Goal: Use online tool/utility: Use online tool/utility

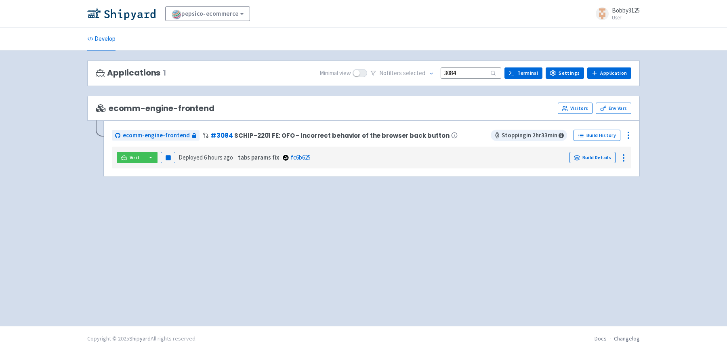
click at [483, 74] on input "3084" at bounding box center [470, 72] width 61 height 11
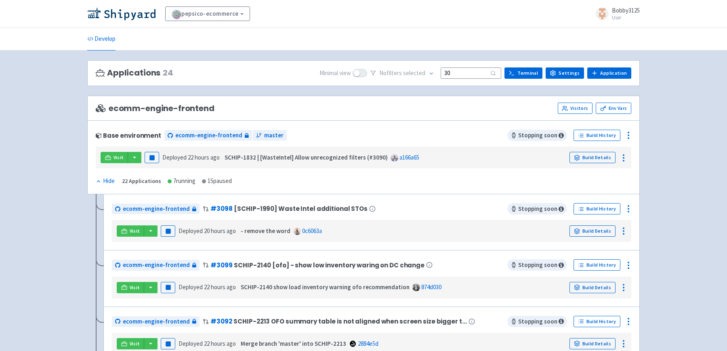
type input "3"
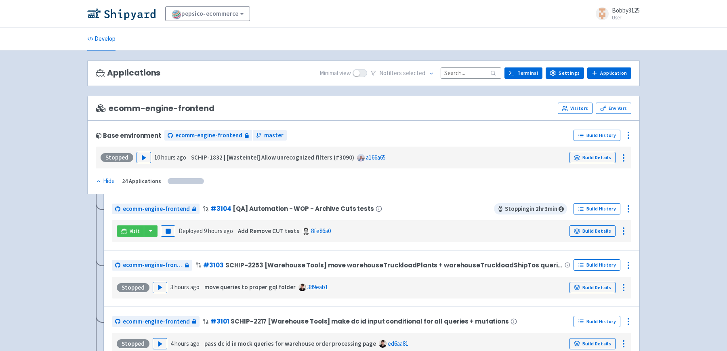
click at [473, 76] on input at bounding box center [470, 72] width 61 height 11
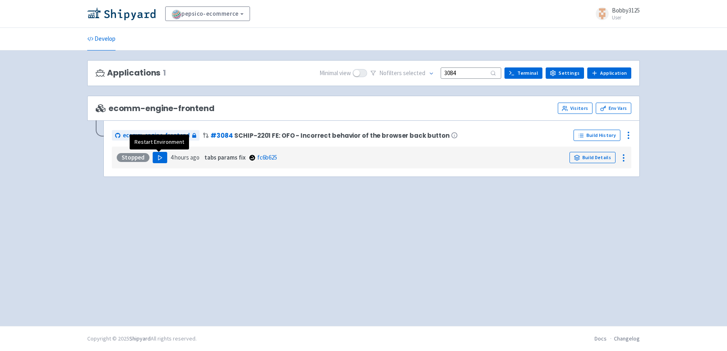
type input "3084"
click at [159, 161] on button "Play" at bounding box center [160, 157] width 15 height 11
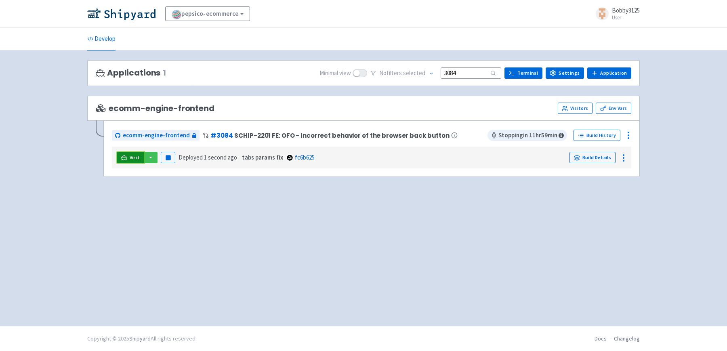
click at [135, 160] on span "Visit" at bounding box center [135, 157] width 10 height 6
